Goal: Task Accomplishment & Management: Use online tool/utility

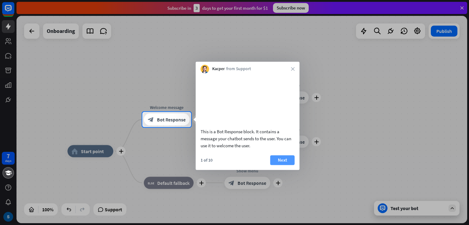
click at [281, 165] on button "Next" at bounding box center [282, 160] width 24 height 10
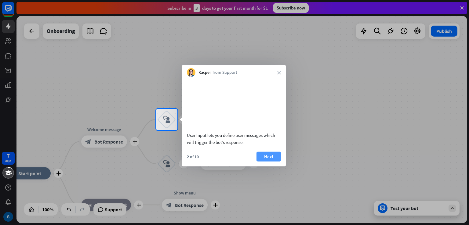
click at [279, 160] on button "Next" at bounding box center [268, 157] width 24 height 10
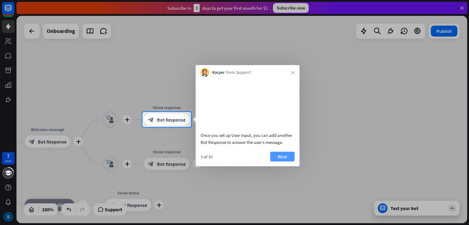
click at [283, 161] on button "Next" at bounding box center [282, 157] width 24 height 10
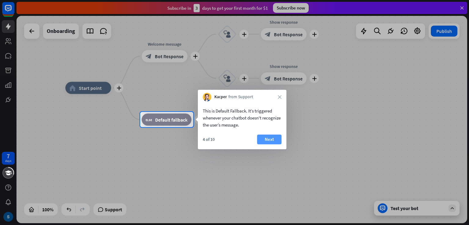
click at [270, 139] on button "Next" at bounding box center [269, 140] width 24 height 10
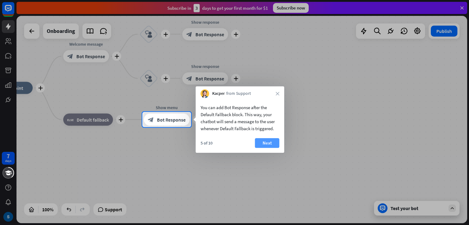
click at [269, 143] on button "Next" at bounding box center [267, 143] width 24 height 10
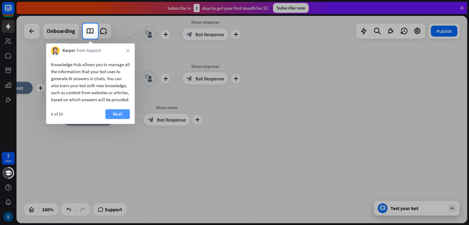
click at [119, 119] on button "Next" at bounding box center [117, 114] width 24 height 10
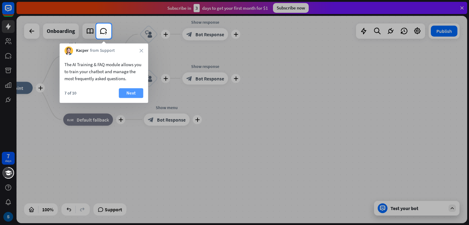
click at [137, 94] on button "Next" at bounding box center [131, 93] width 24 height 10
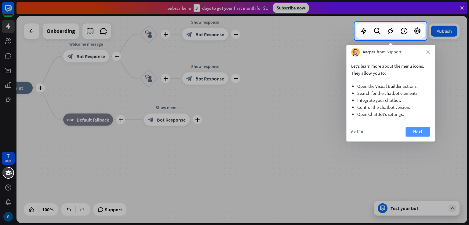
click at [413, 134] on button "Next" at bounding box center [417, 132] width 24 height 10
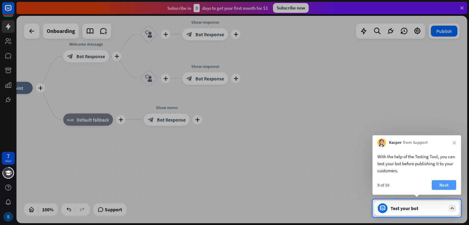
click at [446, 186] on button "Next" at bounding box center [443, 185] width 24 height 10
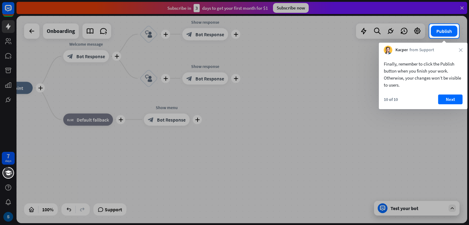
click at [433, 208] on div at bounding box center [234, 131] width 469 height 187
click at [452, 98] on button "Next" at bounding box center [450, 100] width 24 height 10
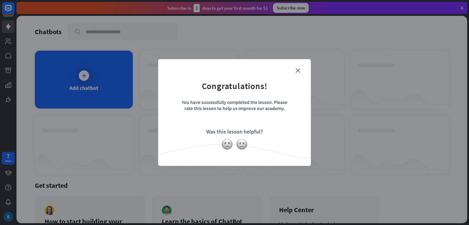
click at [302, 66] on div "close Congratulations! You have successfully completed the lesson. Please rate …" at bounding box center [234, 112] width 153 height 107
click at [243, 144] on img at bounding box center [242, 145] width 12 height 12
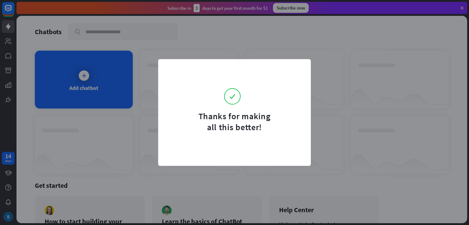
click at [300, 72] on form "Thanks for making all this better!" at bounding box center [234, 100] width 137 height 66
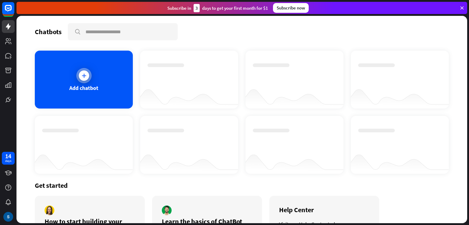
click at [99, 95] on div "Add chatbot" at bounding box center [84, 80] width 98 height 58
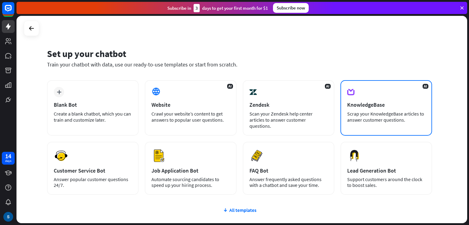
click at [356, 106] on div "KnowledgeBase" at bounding box center [386, 104] width 78 height 7
